Goal: Task Accomplishment & Management: Use online tool/utility

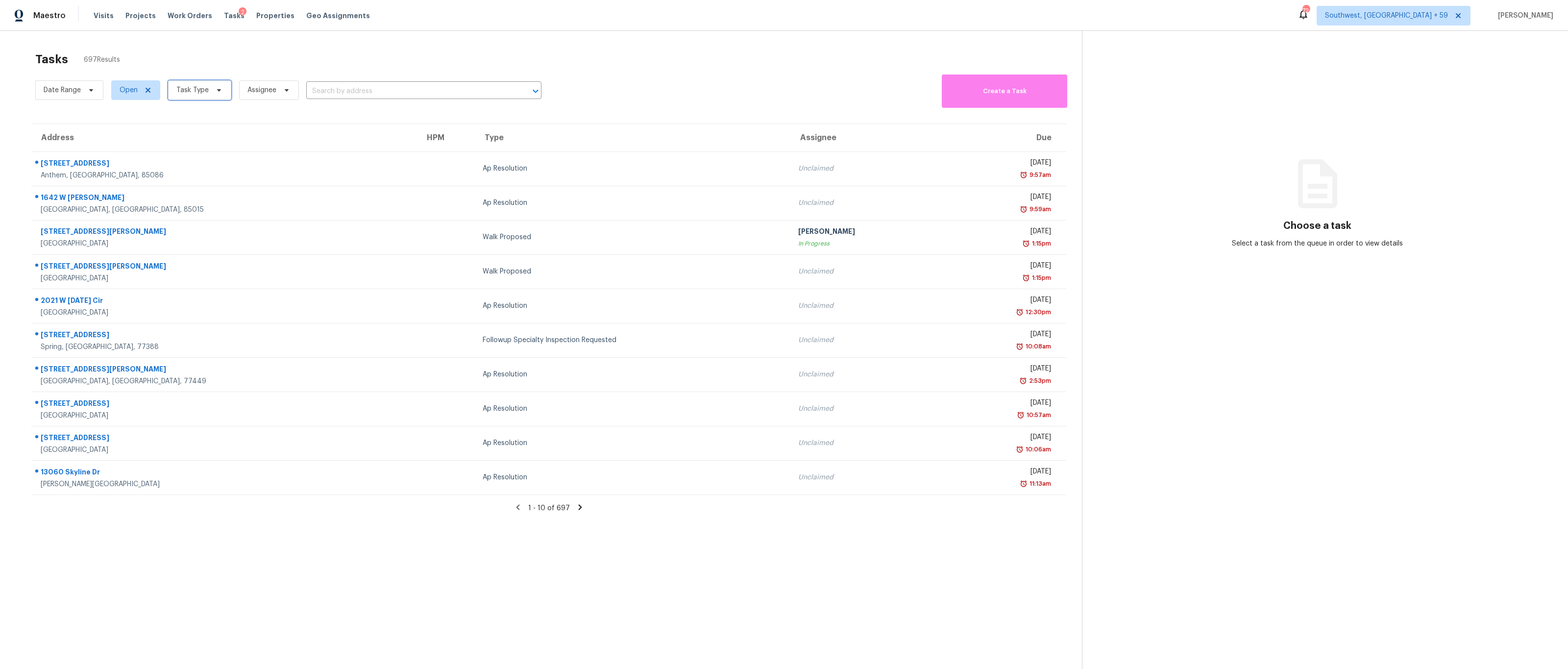
click at [207, 85] on span "Task Type" at bounding box center [192, 90] width 32 height 10
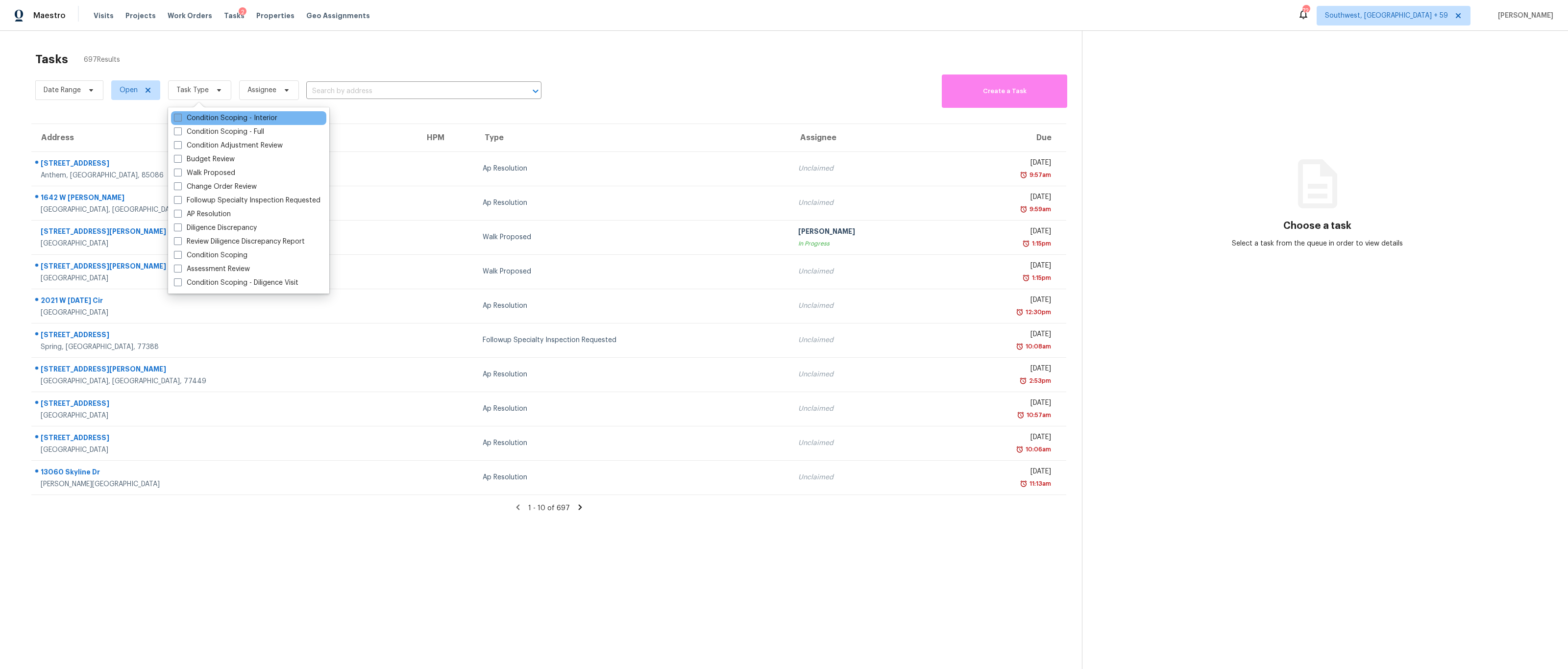
click at [204, 121] on label "Condition Scoping - Interior" at bounding box center [226, 118] width 103 height 10
click at [180, 119] on input "Condition Scoping - Interior" at bounding box center [177, 116] width 6 height 6
checkbox input "true"
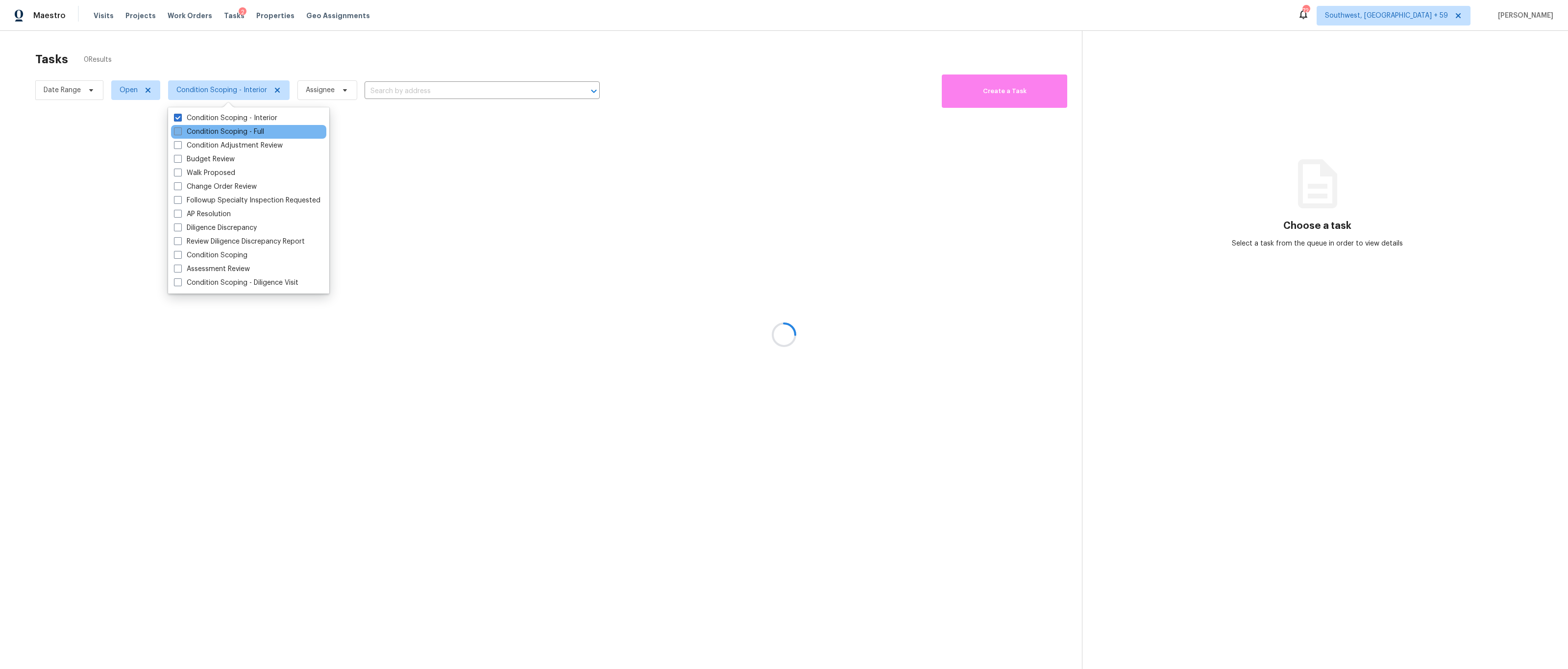
click at [204, 130] on label "Condition Scoping - Full" at bounding box center [219, 131] width 90 height 10
click at [180, 130] on input "Condition Scoping - Full" at bounding box center [177, 130] width 6 height 6
checkbox input "true"
click at [209, 257] on label "Condition Scoping" at bounding box center [211, 255] width 74 height 10
click at [180, 257] on input "Condition Scoping" at bounding box center [177, 253] width 6 height 6
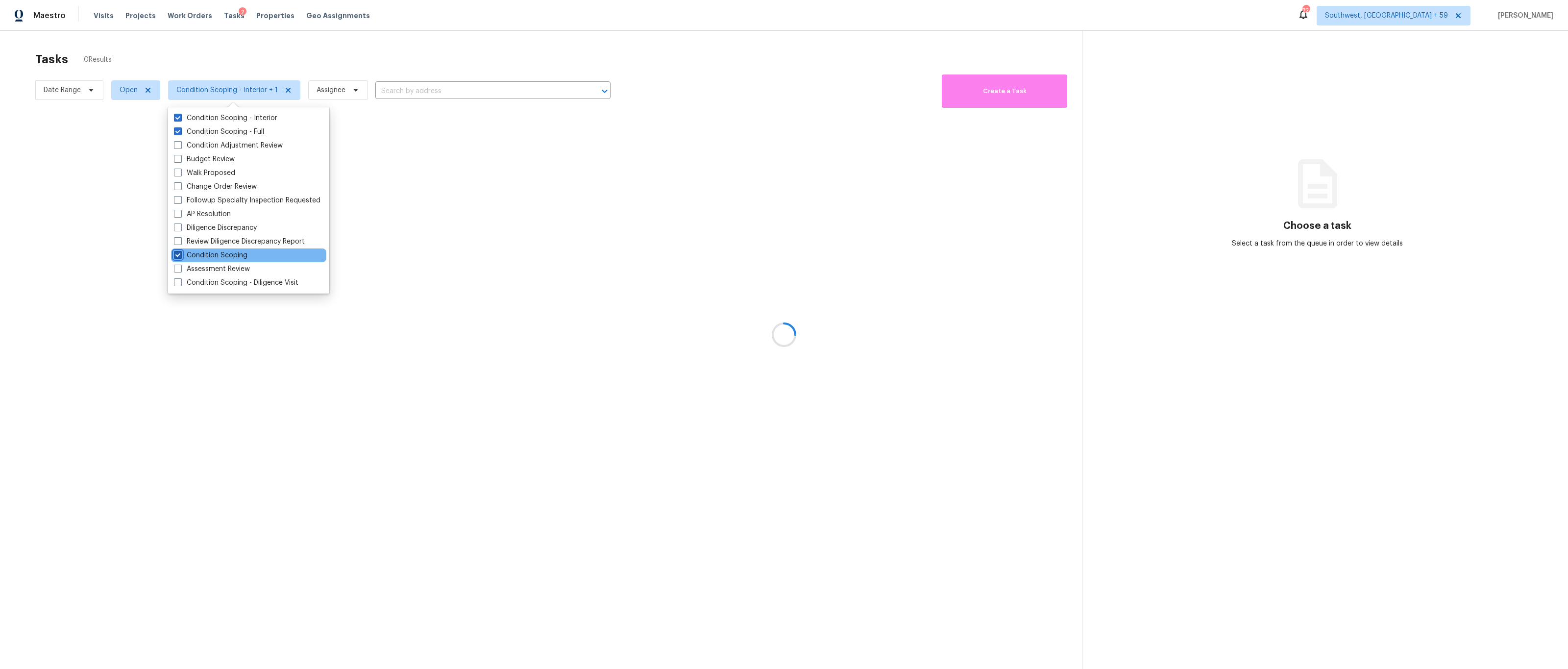
checkbox input "true"
click at [264, 64] on div at bounding box center [784, 334] width 1568 height 669
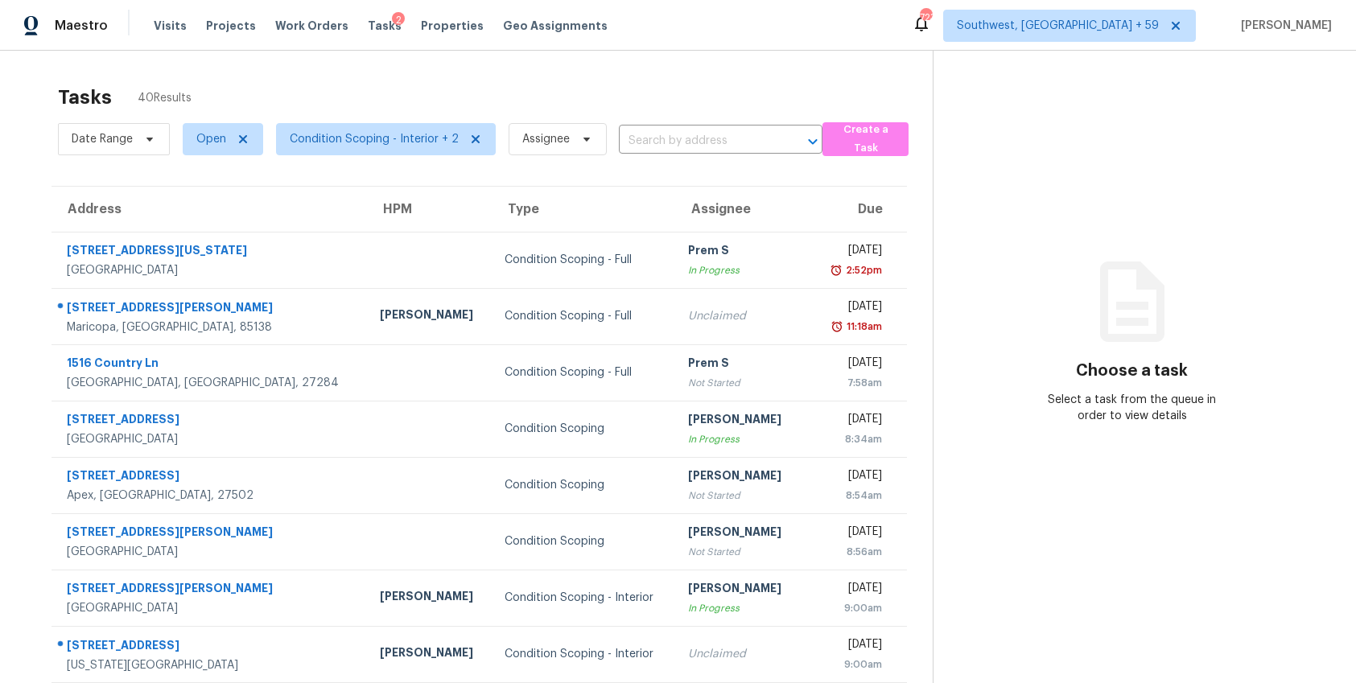
click at [353, 73] on div "Tasks 40 Results Date Range Open Condition Scoping - Interior + 2 Assignee ​ Cr…" at bounding box center [678, 445] width 1356 height 788
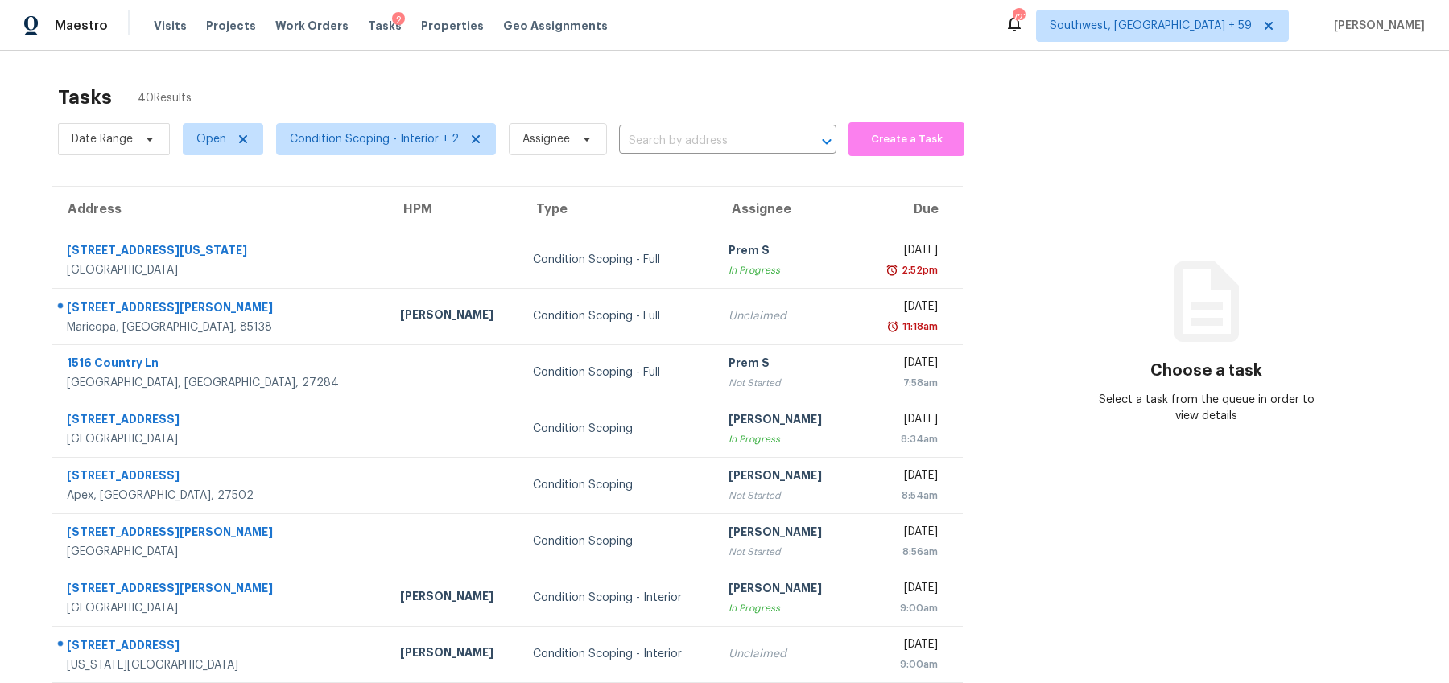
click at [778, 65] on div "Tasks 40 Results Date Range Open Condition Scoping - Interior + 2 Assignee ​ Cr…" at bounding box center [724, 445] width 1449 height 788
